Goal: Information Seeking & Learning: Compare options

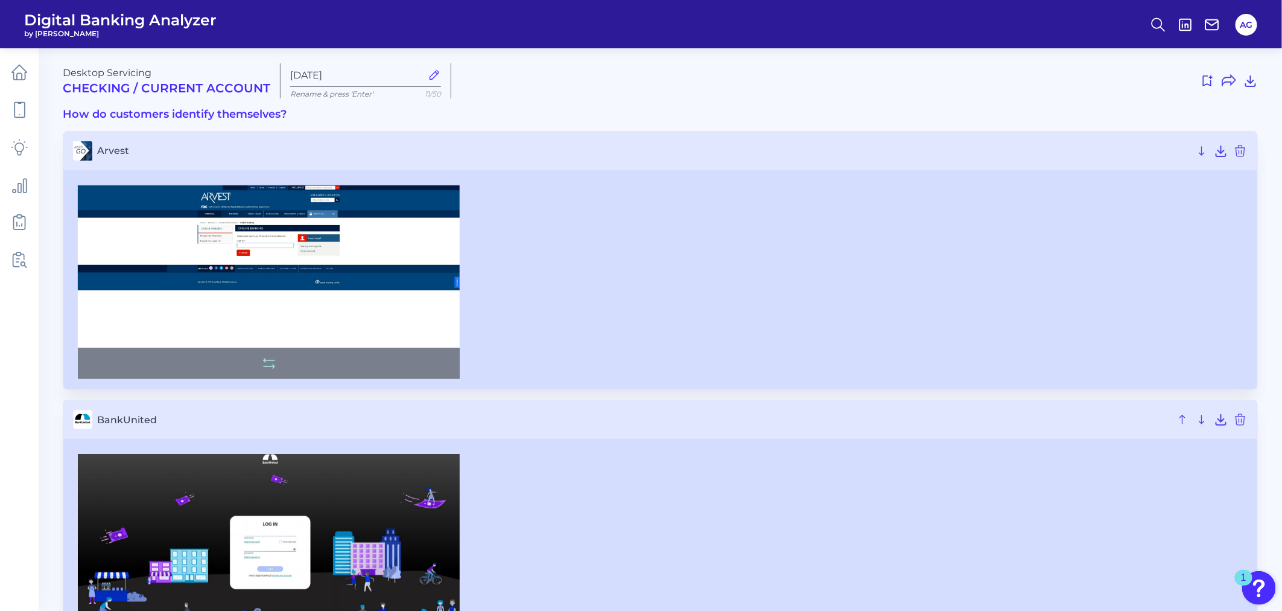
click at [265, 268] on img at bounding box center [269, 282] width 382 height 194
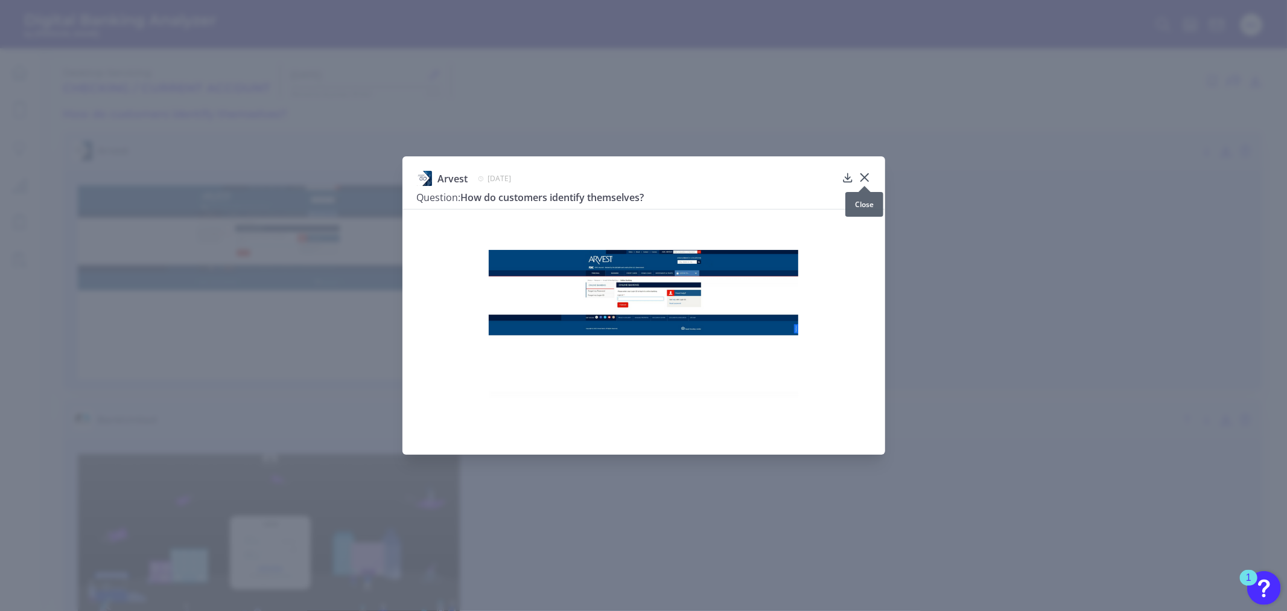
click at [862, 180] on div at bounding box center [865, 186] width 12 height 12
click at [860, 174] on icon at bounding box center [863, 177] width 7 height 7
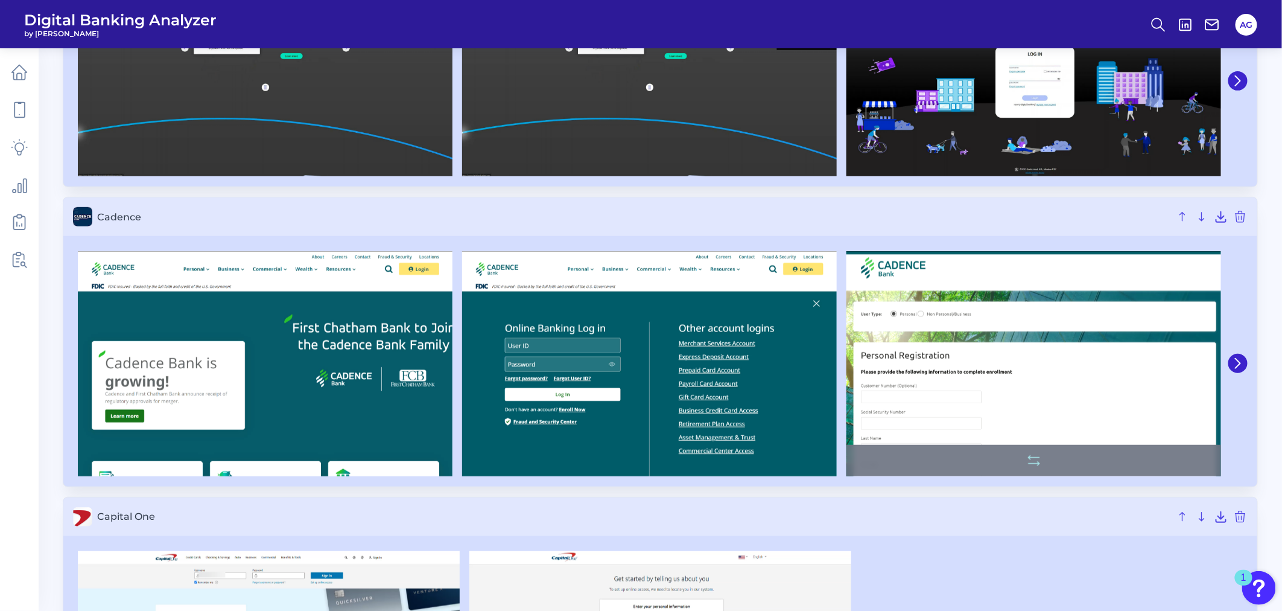
scroll to position [201, 0]
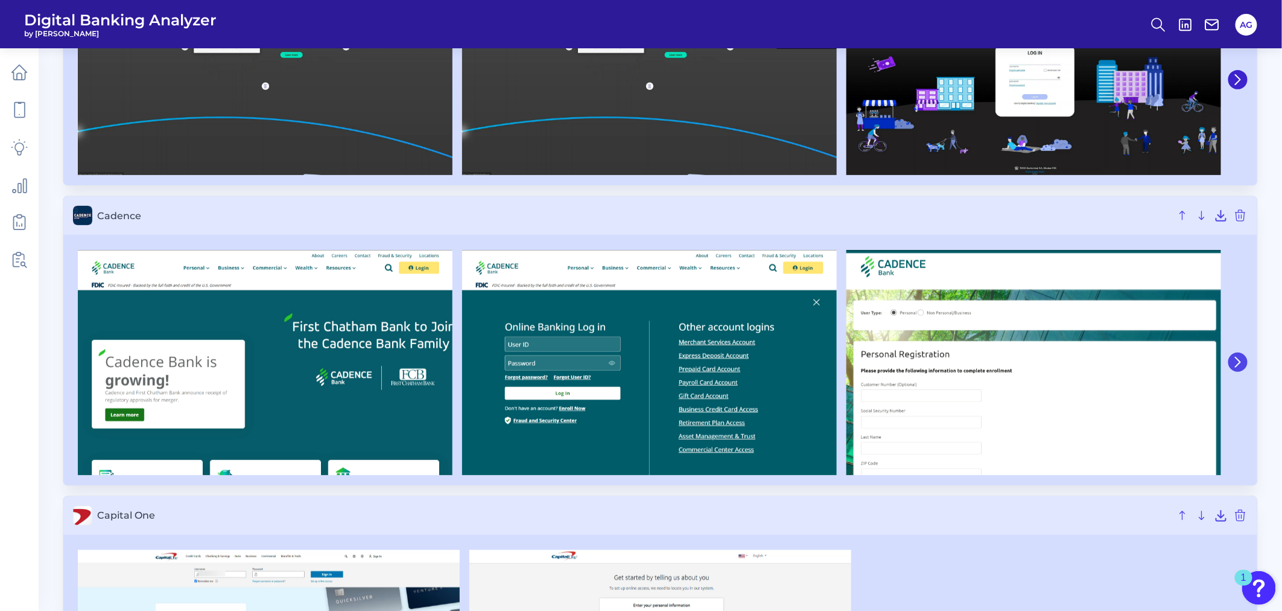
click at [1235, 360] on icon at bounding box center [1238, 362] width 11 height 11
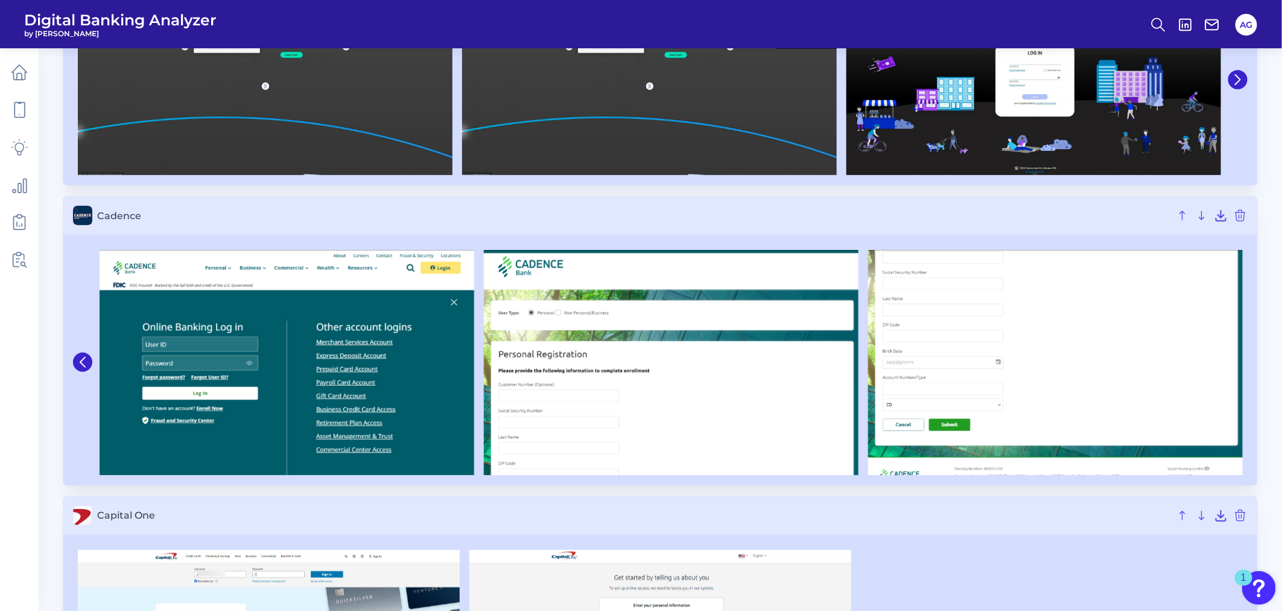
click at [1235, 360] on img at bounding box center [1055, 362] width 375 height 225
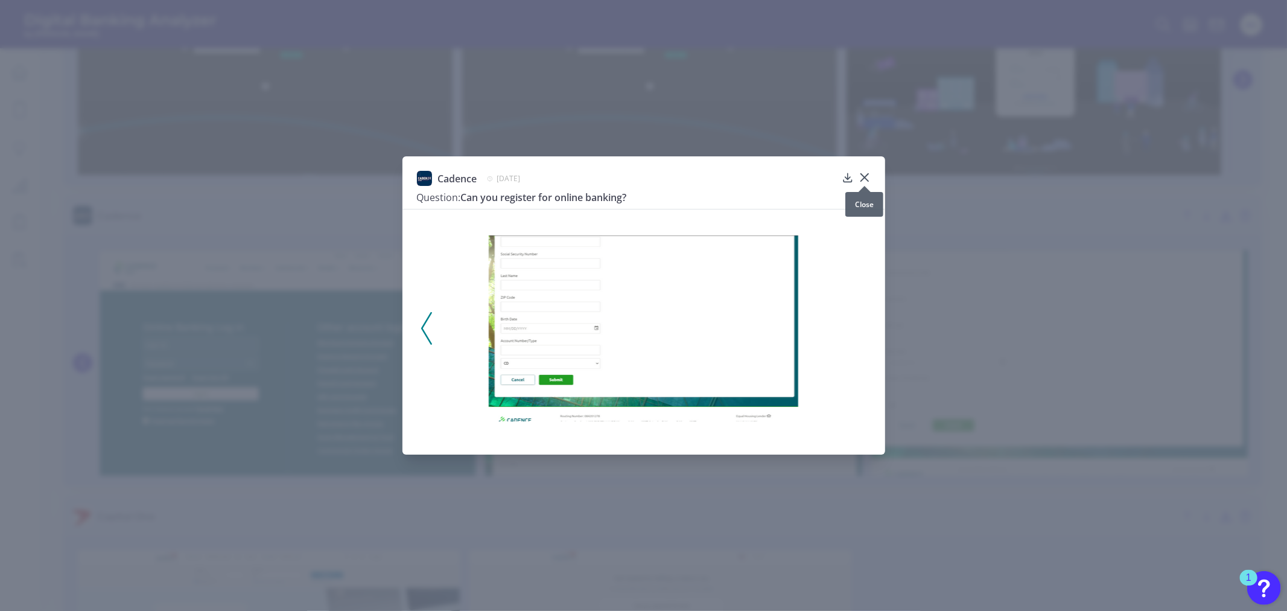
click at [864, 177] on icon at bounding box center [863, 177] width 7 height 7
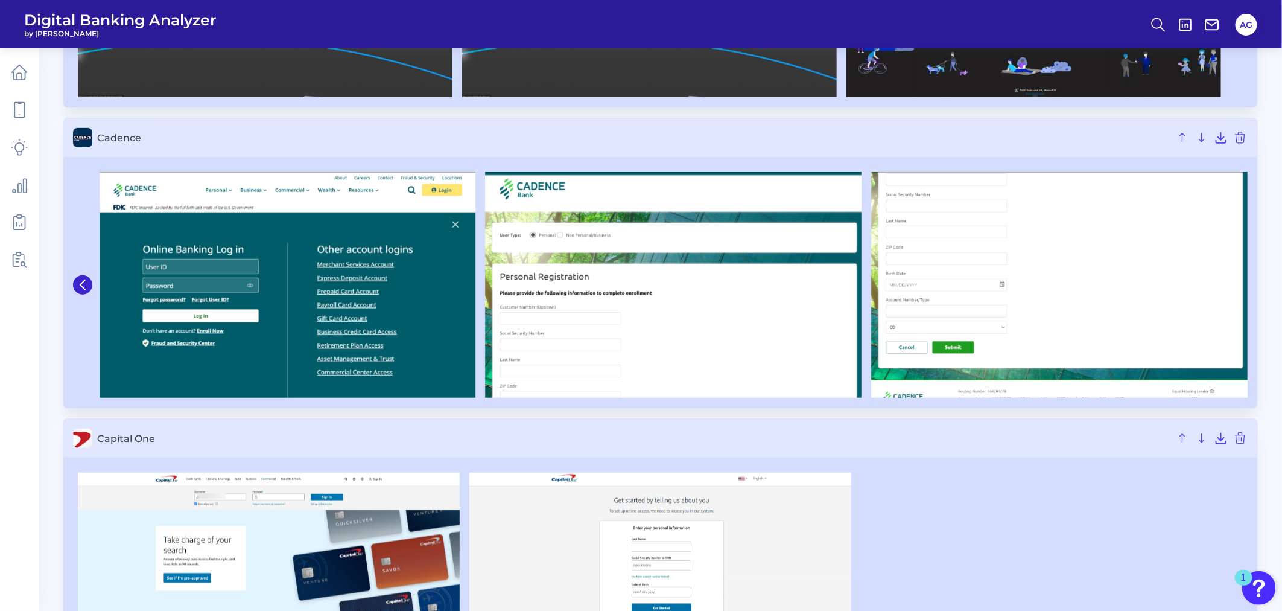
scroll to position [402, 0]
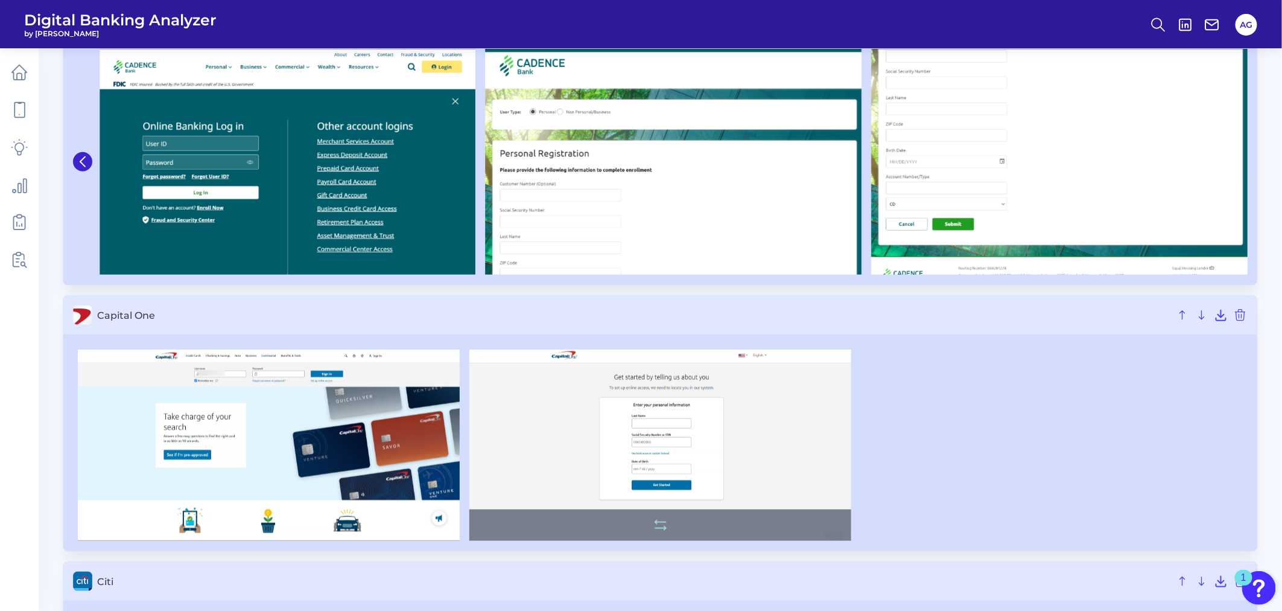
click at [751, 445] on img at bounding box center [660, 444] width 382 height 191
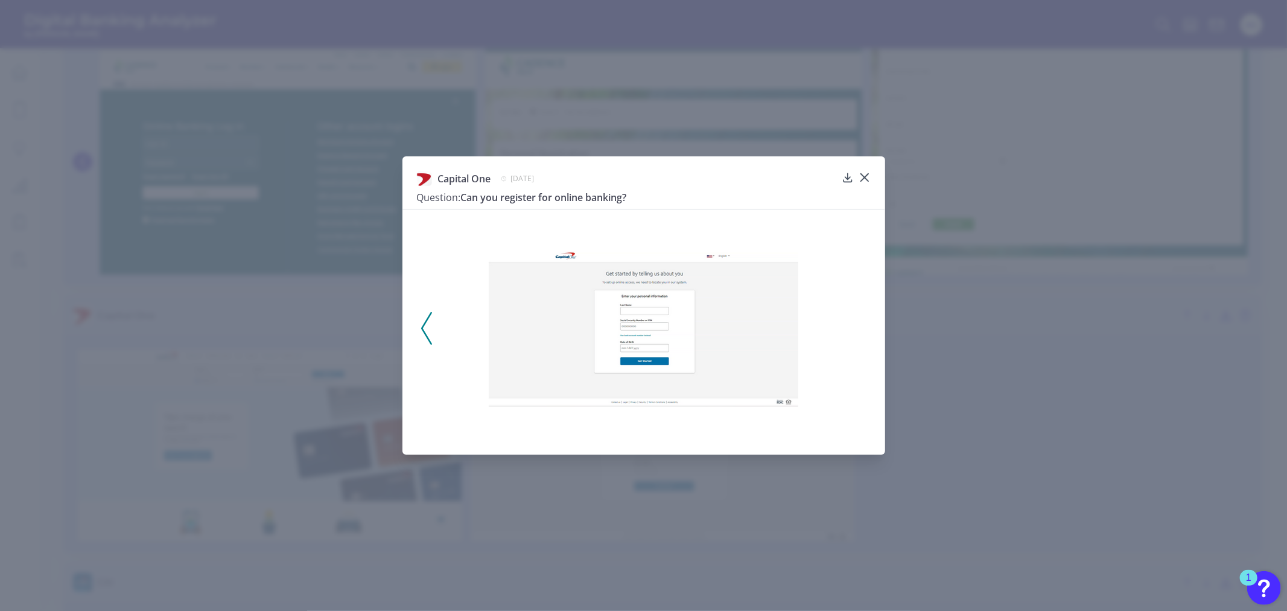
click at [703, 369] on img at bounding box center [644, 328] width 310 height 155
click at [1120, 293] on div "Capital One April 1, 2025 Question: Can you register for online banking?" at bounding box center [643, 305] width 1287 height 611
click at [1003, 336] on div "Capital One April 1, 2025 Question: Can you register for online banking?" at bounding box center [643, 305] width 1287 height 611
click at [861, 181] on div at bounding box center [865, 186] width 12 height 12
click at [860, 174] on icon at bounding box center [865, 177] width 12 height 12
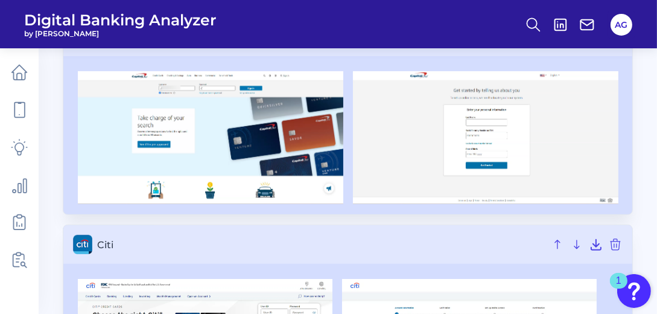
scroll to position [548, 0]
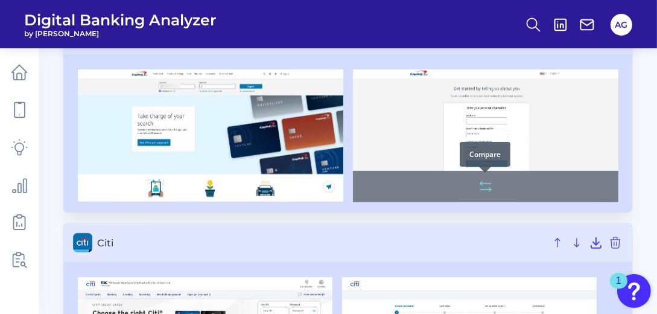
click at [489, 186] on icon at bounding box center [485, 186] width 14 height 14
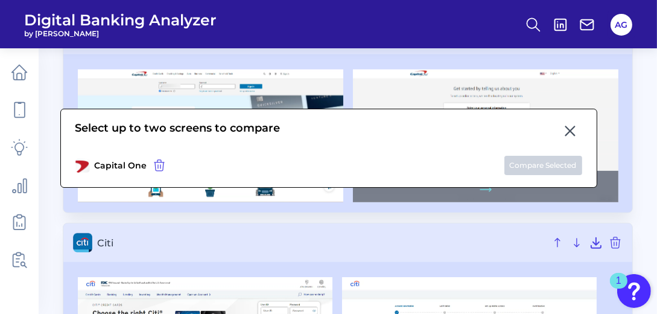
click at [489, 186] on div "Select up to two screens to compare Capital One Compare Selected" at bounding box center [328, 148] width 537 height 79
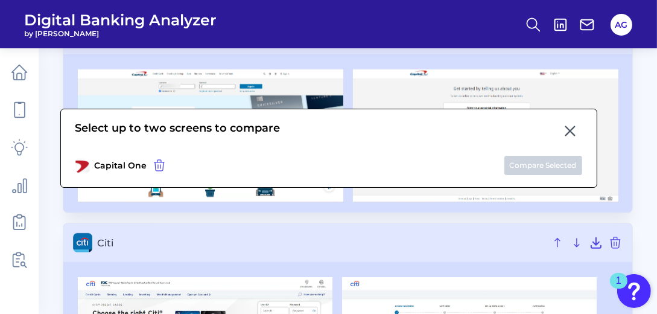
click at [104, 165] on p "Capital One" at bounding box center [121, 165] width 52 height 11
click at [572, 130] on icon at bounding box center [570, 131] width 14 height 14
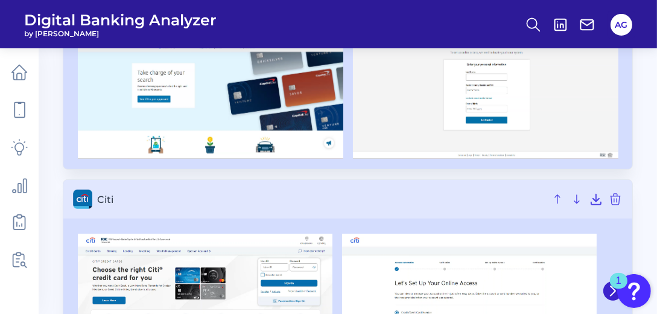
scroll to position [720, 0]
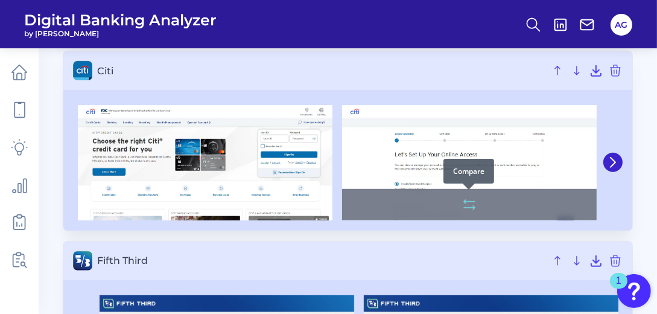
click at [464, 197] on icon at bounding box center [469, 204] width 14 height 14
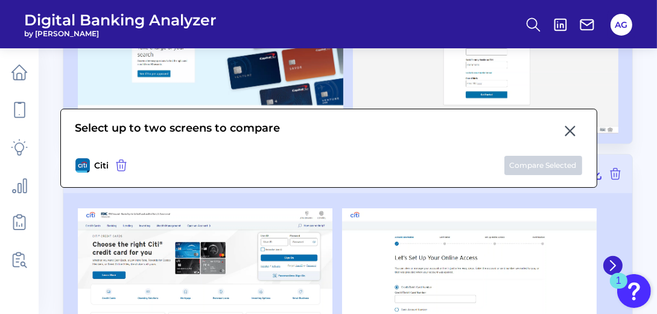
scroll to position [617, 0]
click at [469, 86] on div "Compare" at bounding box center [485, 85] width 51 height 25
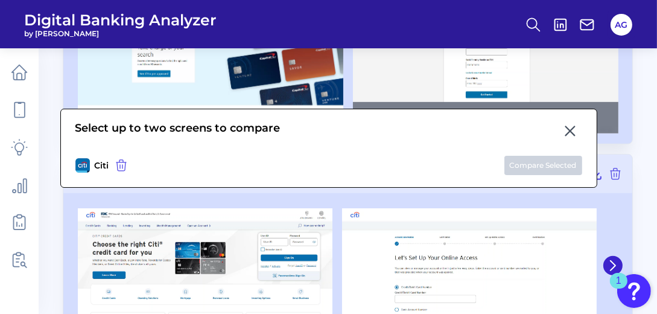
click at [535, 71] on img at bounding box center [485, 67] width 265 height 133
click at [508, 104] on div at bounding box center [485, 117] width 265 height 31
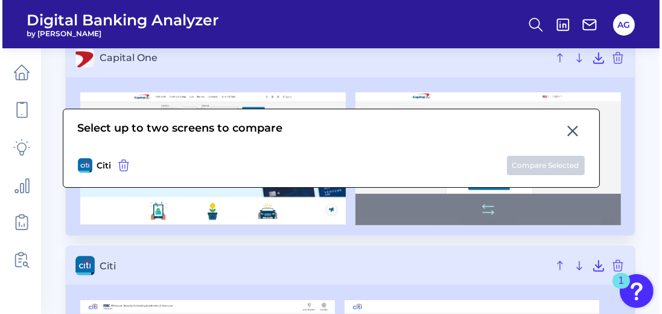
scroll to position [513, 0]
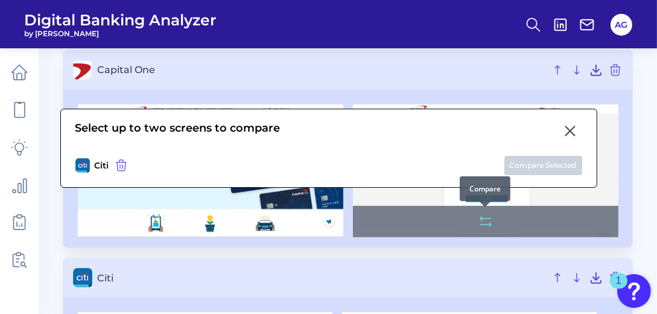
click at [488, 218] on icon at bounding box center [485, 221] width 14 height 14
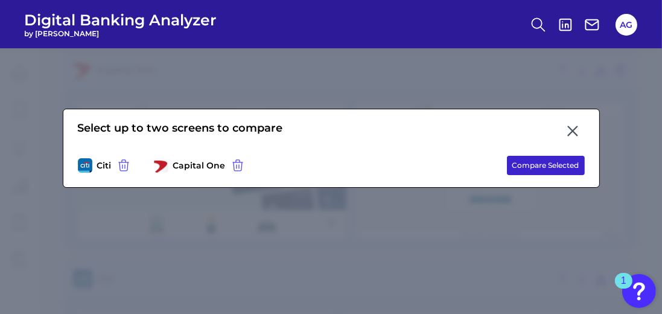
click at [544, 165] on button "Compare Selected" at bounding box center [546, 165] width 78 height 19
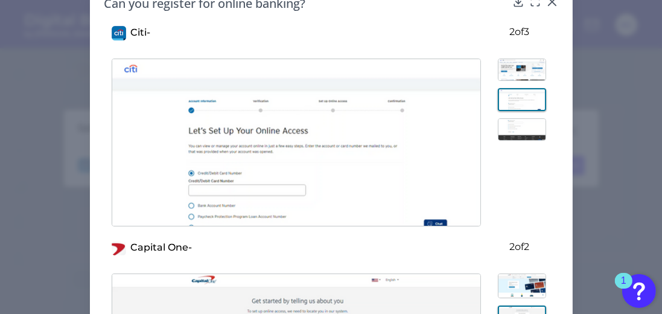
scroll to position [0, 0]
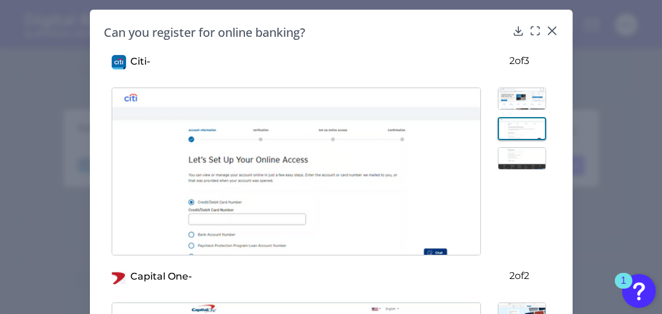
click at [527, 153] on img at bounding box center [522, 158] width 48 height 22
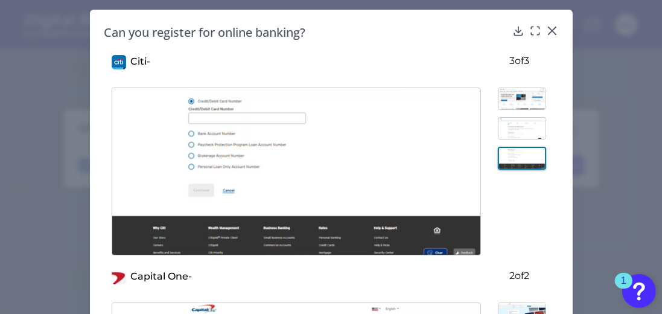
click at [527, 125] on img at bounding box center [522, 128] width 48 height 22
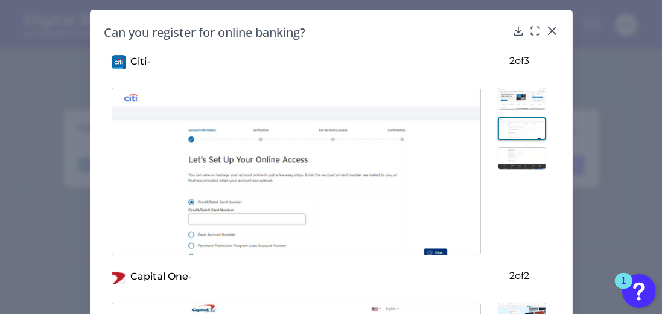
click at [512, 96] on img at bounding box center [522, 98] width 48 height 22
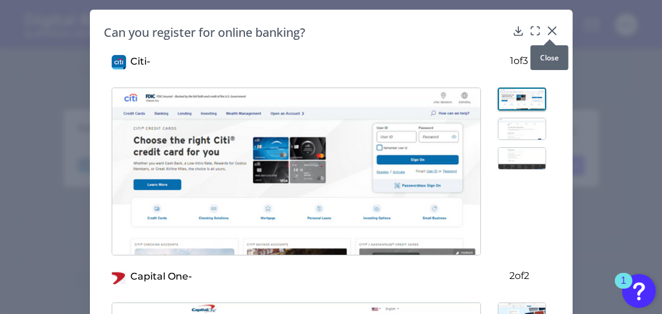
click at [551, 30] on icon at bounding box center [552, 31] width 12 height 12
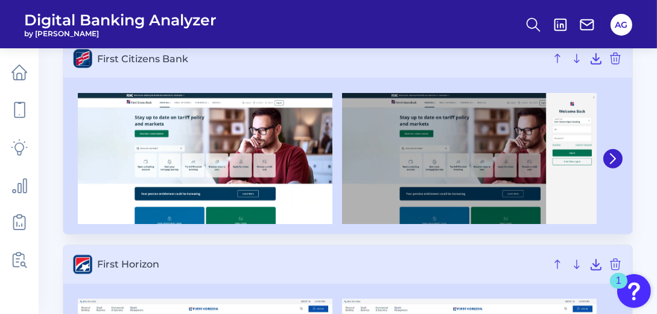
scroll to position [1134, 0]
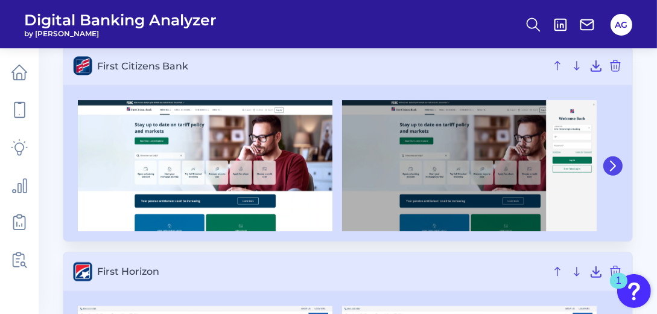
click at [613, 163] on icon at bounding box center [613, 165] width 11 height 11
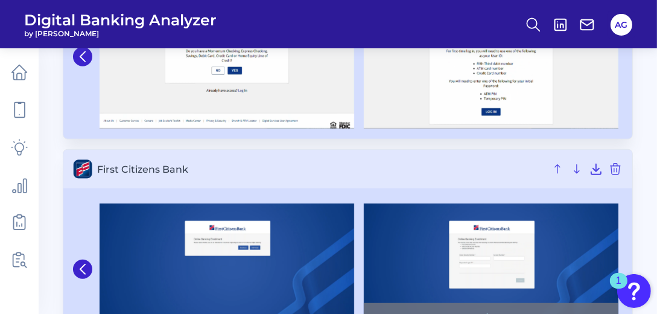
scroll to position [1202, 0]
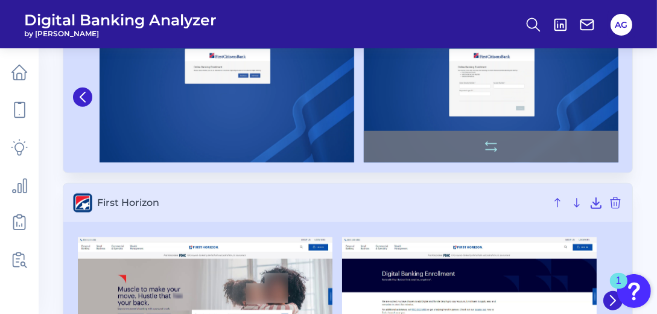
click at [499, 94] on img at bounding box center [491, 96] width 255 height 130
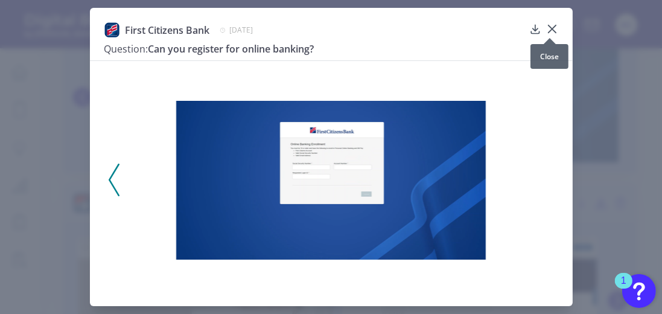
click at [548, 31] on icon at bounding box center [551, 28] width 7 height 7
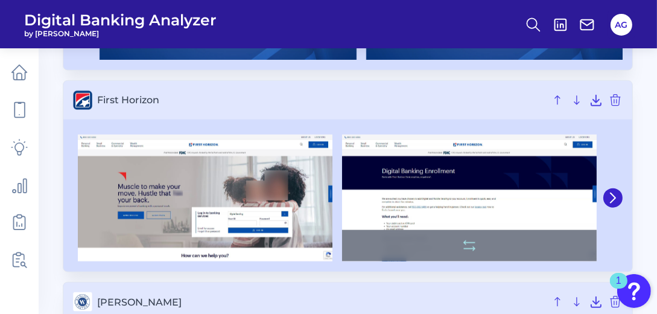
scroll to position [1341, 0]
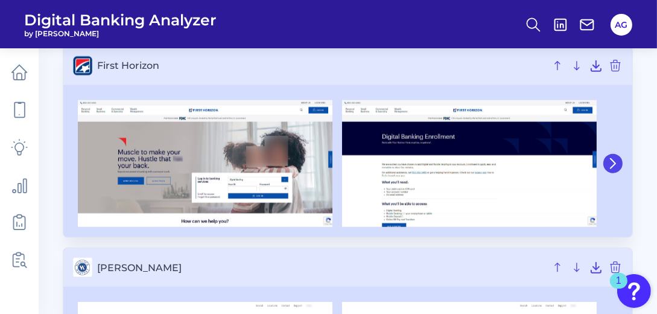
click at [609, 162] on icon at bounding box center [613, 163] width 11 height 11
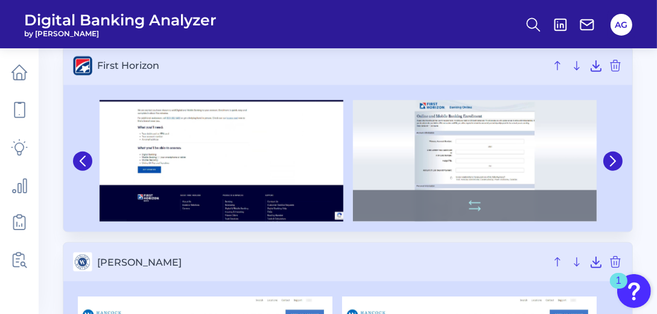
click at [459, 145] on img at bounding box center [475, 161] width 244 height 122
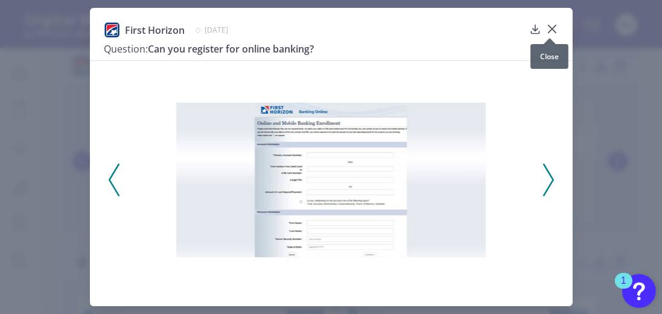
click at [548, 29] on icon at bounding box center [551, 28] width 7 height 7
